Goal: Task Accomplishment & Management: Manage account settings

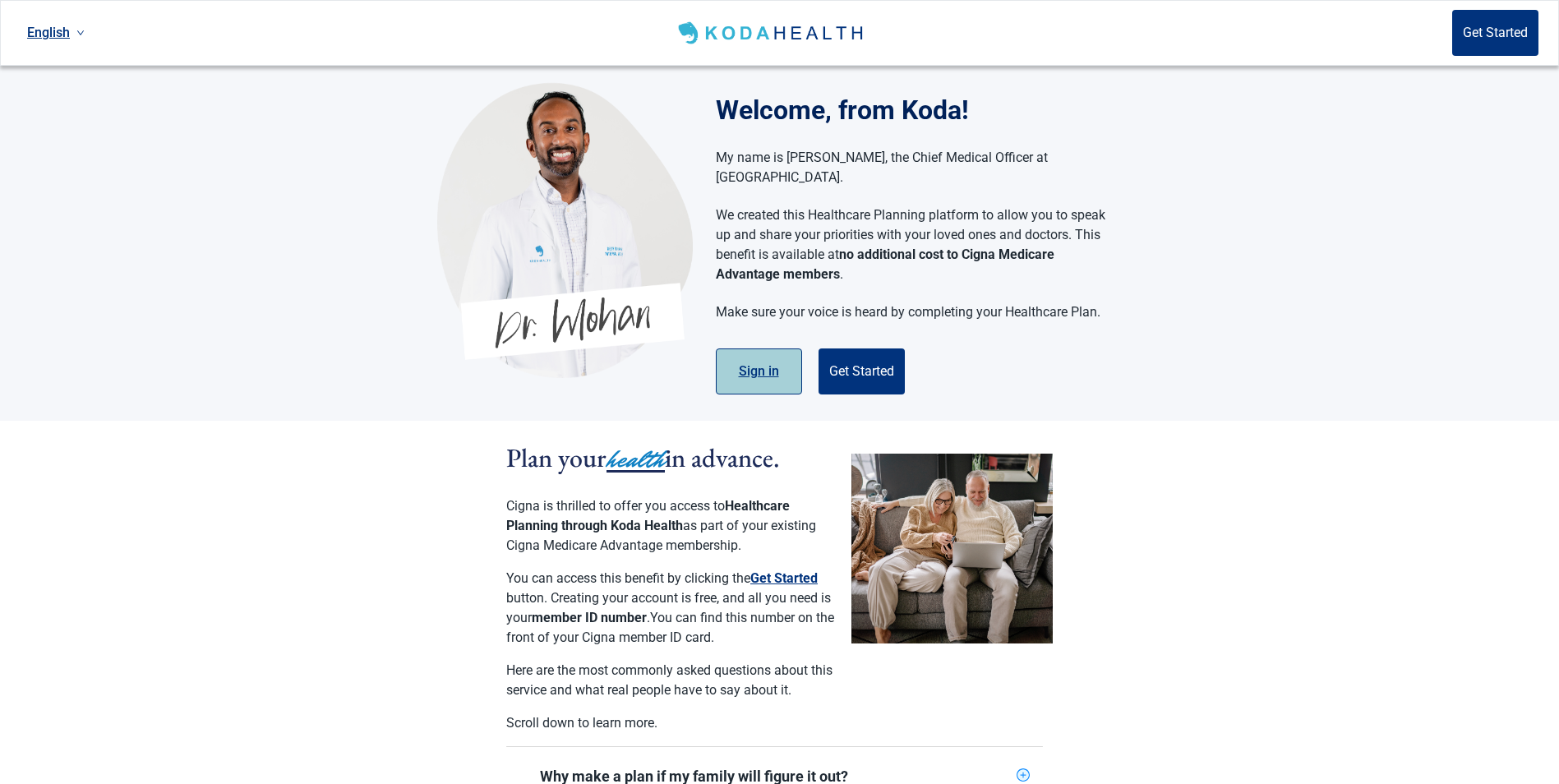
click at [765, 350] on button "Sign in" at bounding box center [759, 371] width 86 height 46
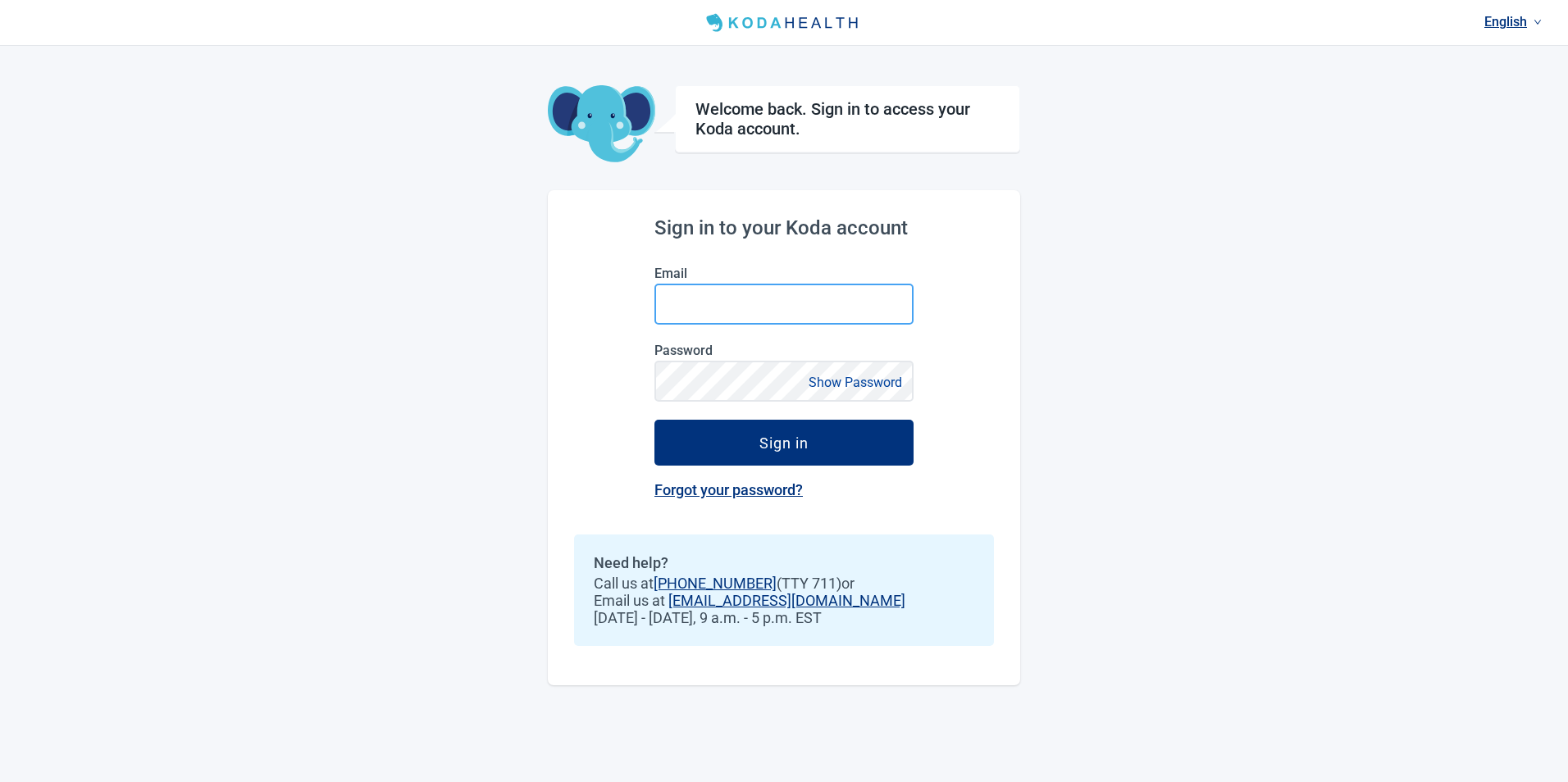
click at [715, 305] on input "Email" at bounding box center [783, 304] width 259 height 41
type input "[EMAIL_ADDRESS][DOMAIN_NAME]"
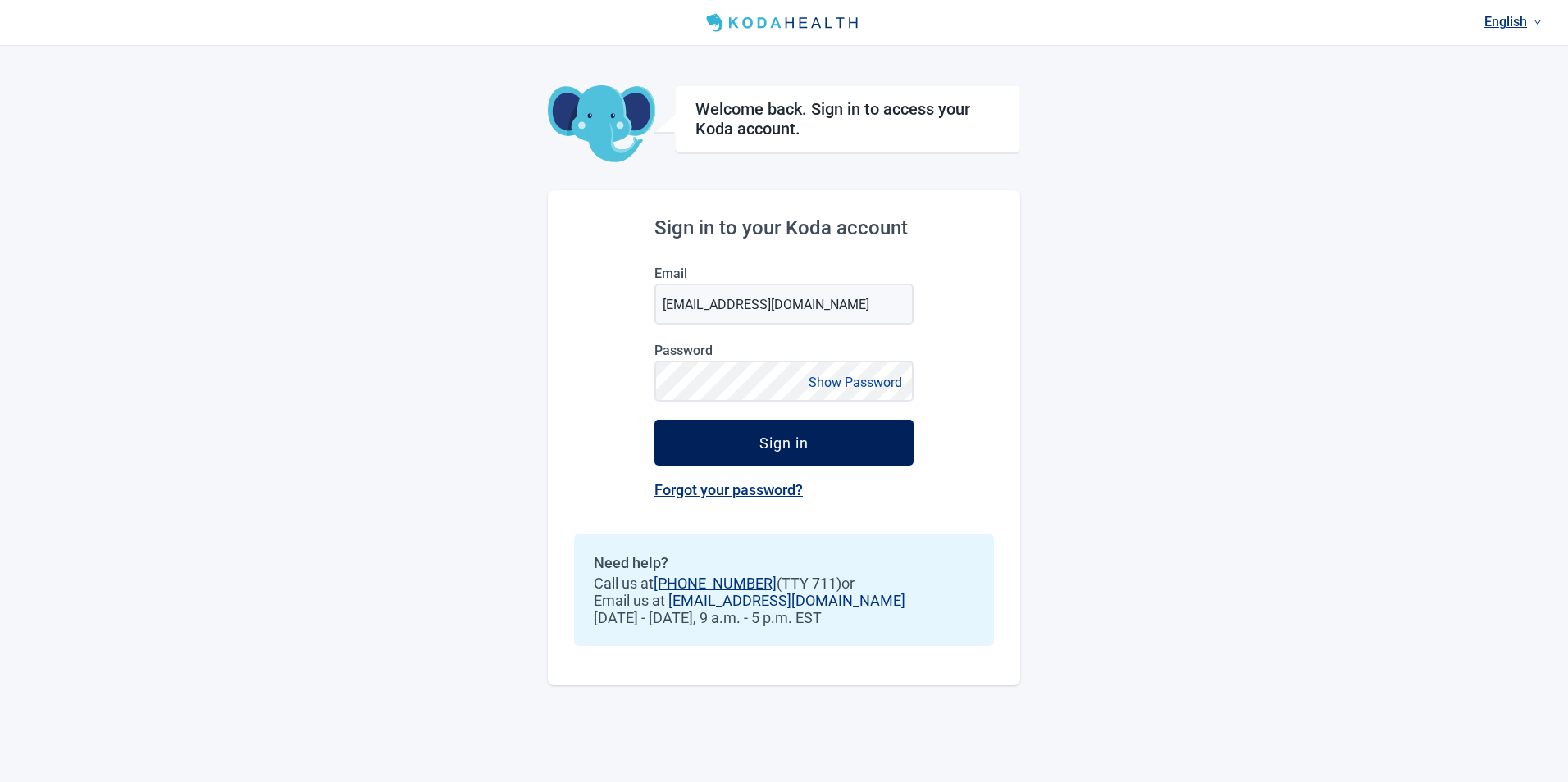
click at [762, 445] on div "Sign in" at bounding box center [784, 442] width 50 height 16
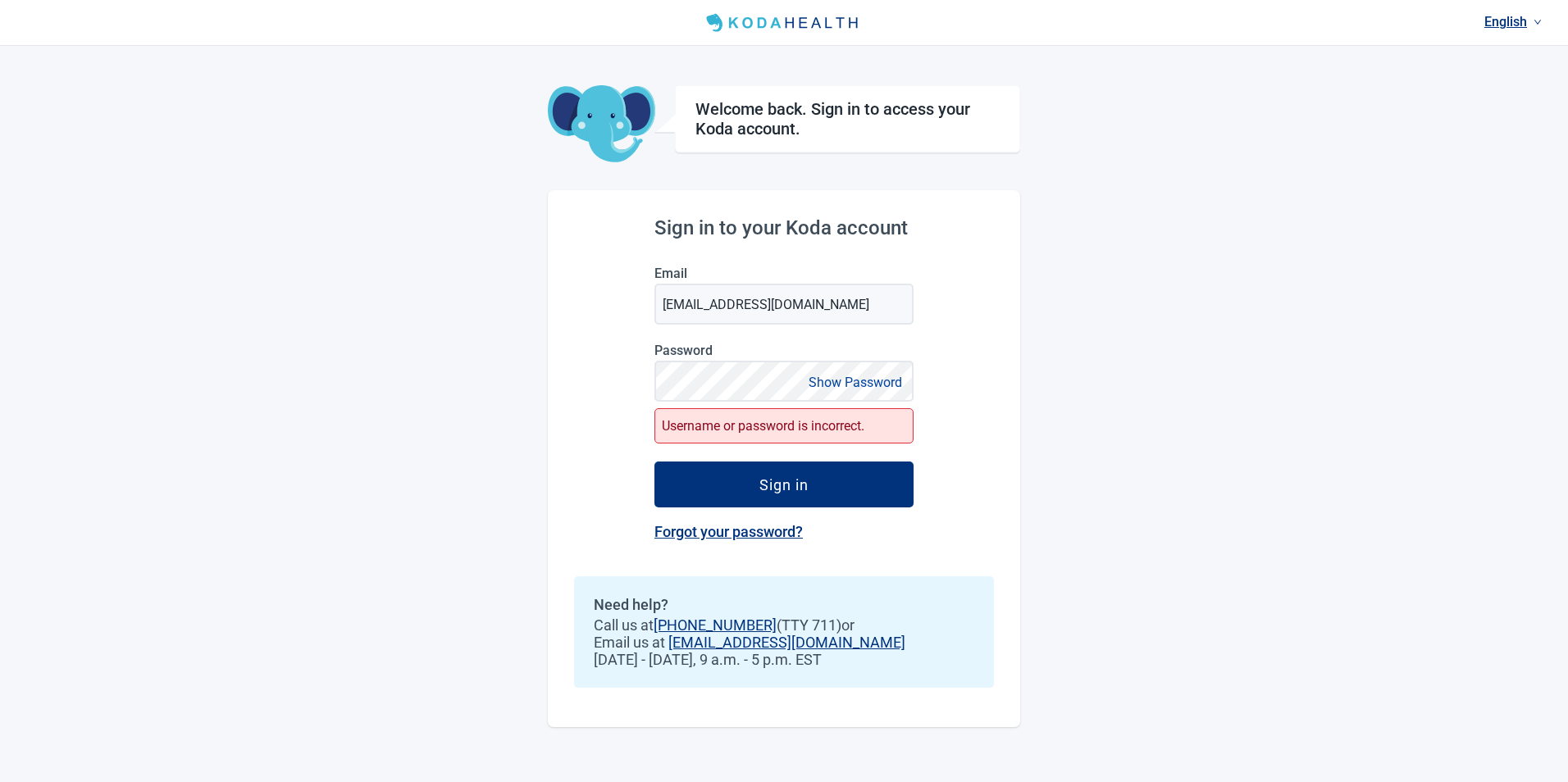
click at [726, 527] on link "Forgot your password?" at bounding box center [728, 532] width 149 height 17
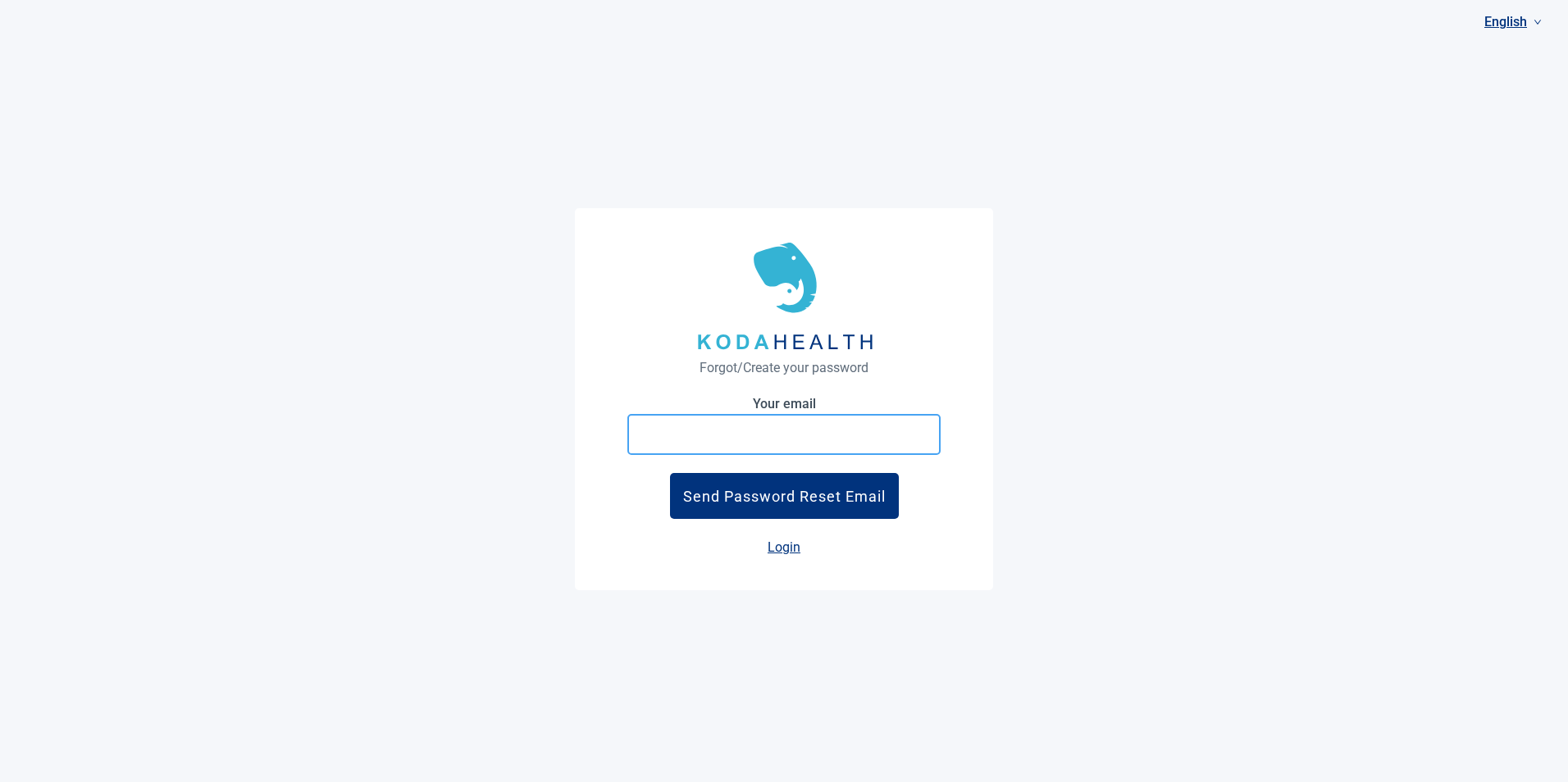
click at [717, 434] on input "Your email" at bounding box center [784, 435] width 313 height 41
type input "[EMAIL_ADDRESS][DOMAIN_NAME]"
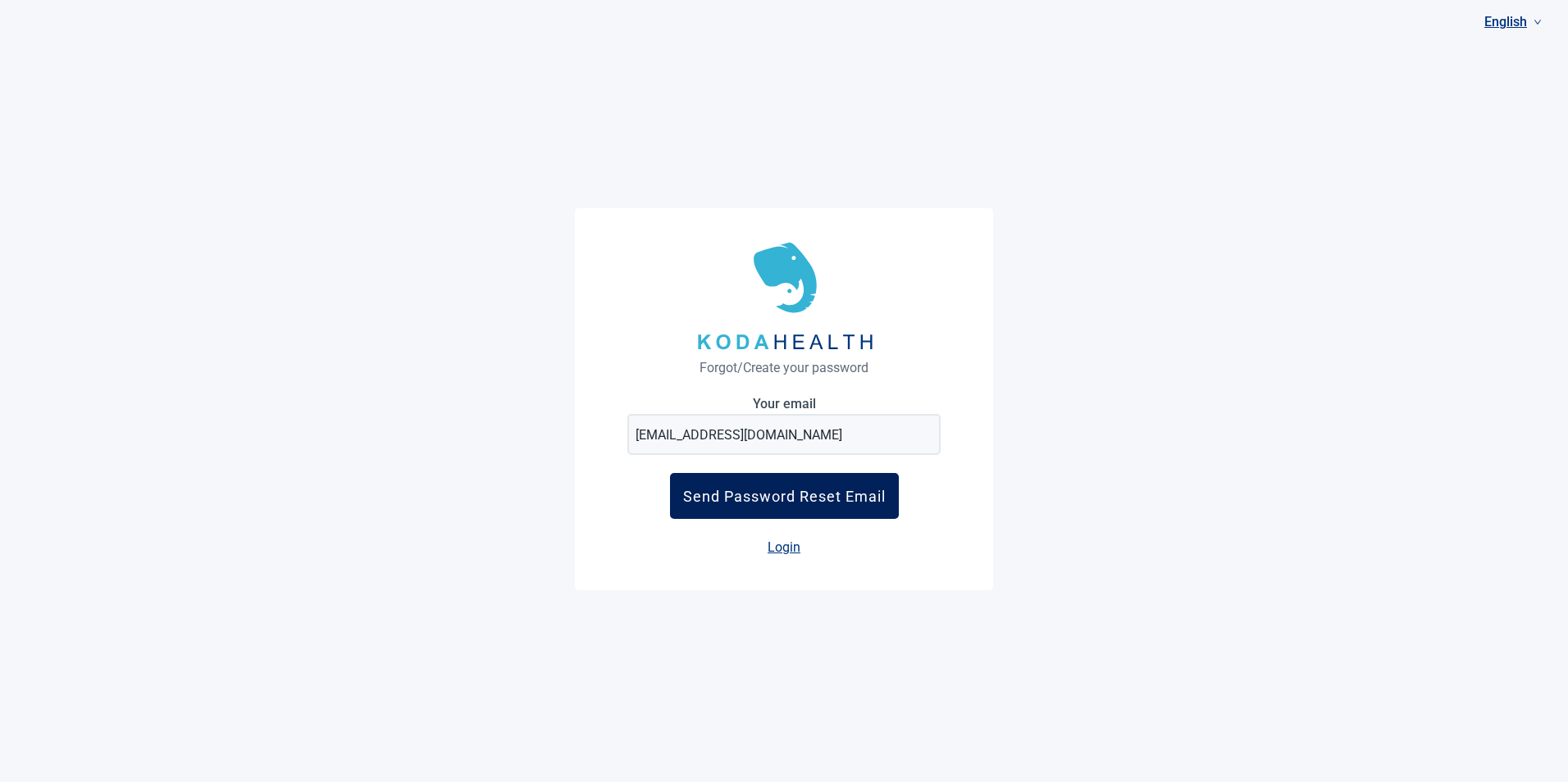
click at [795, 501] on div "Send Password Reset Email" at bounding box center [784, 496] width 202 height 17
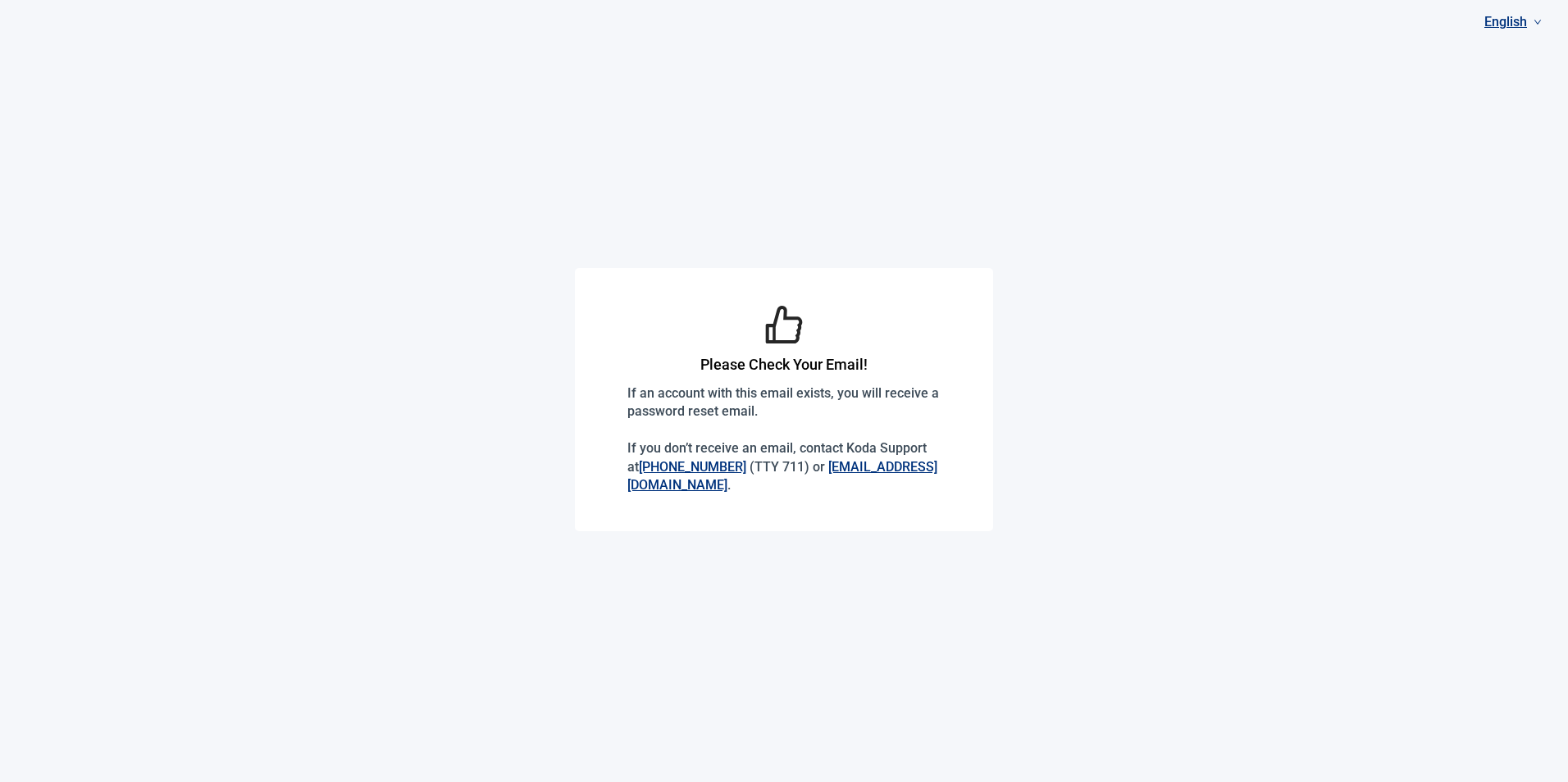
click at [726, 487] on link "[EMAIL_ADDRESS][DOMAIN_NAME]" at bounding box center [782, 476] width 310 height 33
click at [792, 484] on p "If an account with this email exists, you will receive a password reset email. …" at bounding box center [784, 439] width 313 height 110
click at [776, 486] on link "[EMAIL_ADDRESS][DOMAIN_NAME]" at bounding box center [782, 476] width 310 height 33
click at [1057, 351] on main "Please Check Your Email! If an account with this email exists, you will receive…" at bounding box center [784, 391] width 1568 height 782
